Goal: Navigation & Orientation: Find specific page/section

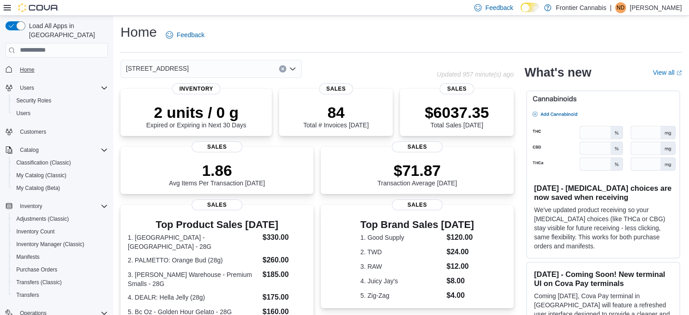
click at [28, 66] on span "Home" at bounding box center [27, 69] width 14 height 7
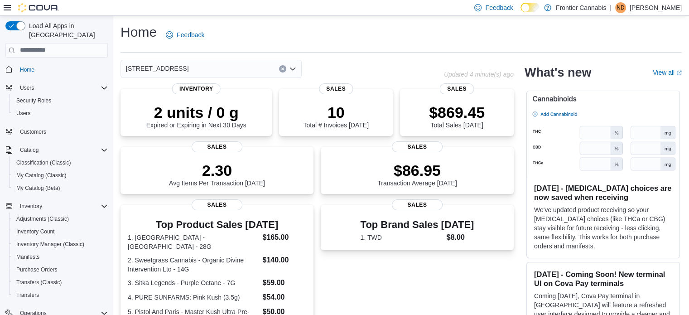
click at [292, 65] on icon "Open list of options" at bounding box center [292, 68] width 7 height 7
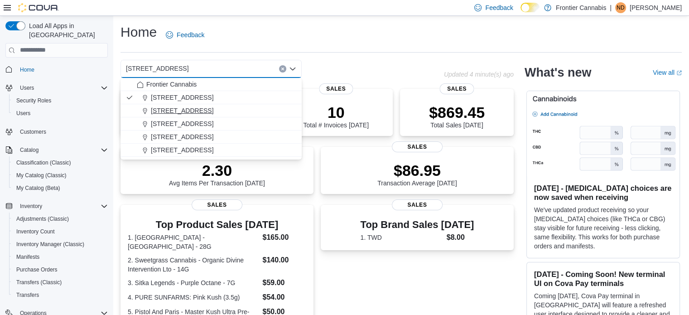
click at [188, 110] on span "1627 Main Street" at bounding box center [182, 110] width 62 height 9
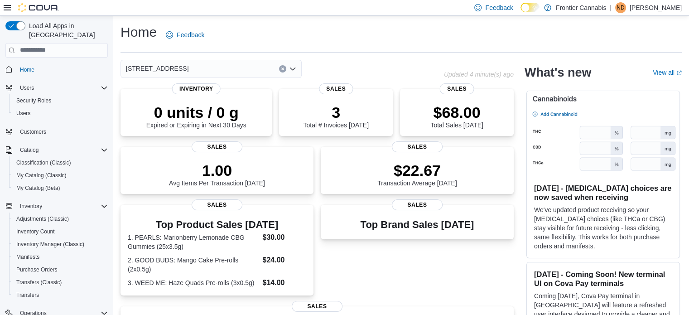
click at [293, 68] on icon "Open list of options" at bounding box center [292, 68] width 7 height 7
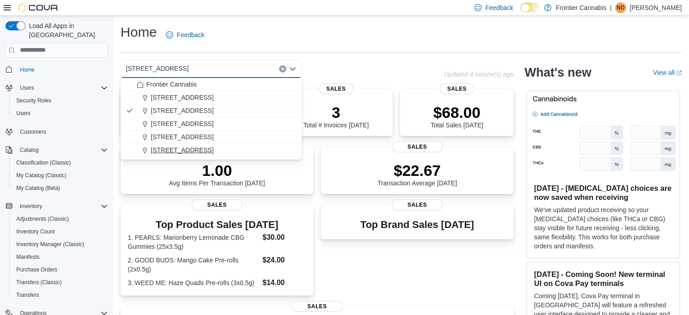
click at [195, 152] on span "3992 Old Lakelse Lake Drive" at bounding box center [182, 149] width 62 height 9
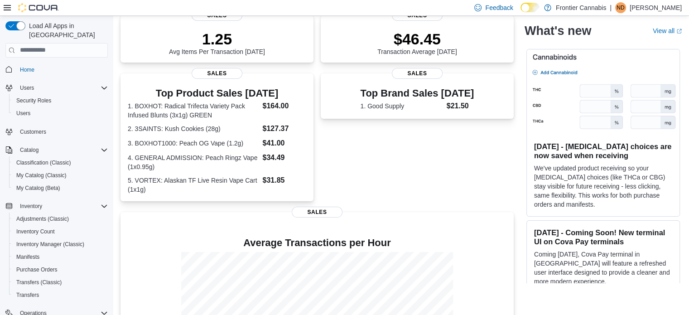
scroll to position [39, 0]
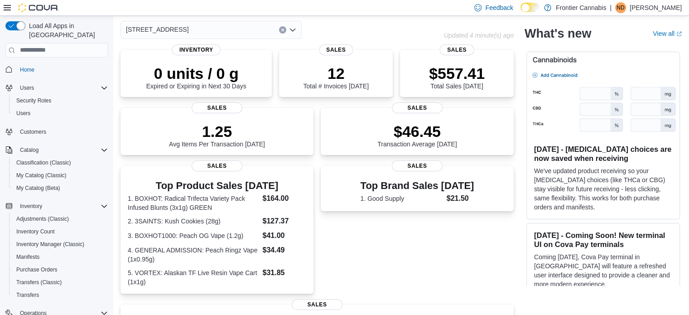
click at [286, 27] on div "3992 Old Lakelse Lake Drive" at bounding box center [210, 30] width 181 height 18
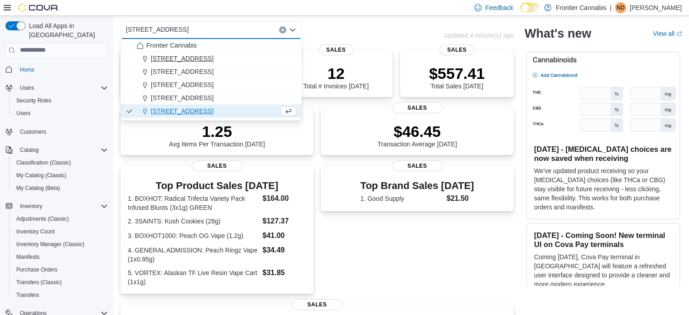
click at [194, 56] on span "101 Causeway Street" at bounding box center [182, 58] width 62 height 9
